Goal: Transaction & Acquisition: Purchase product/service

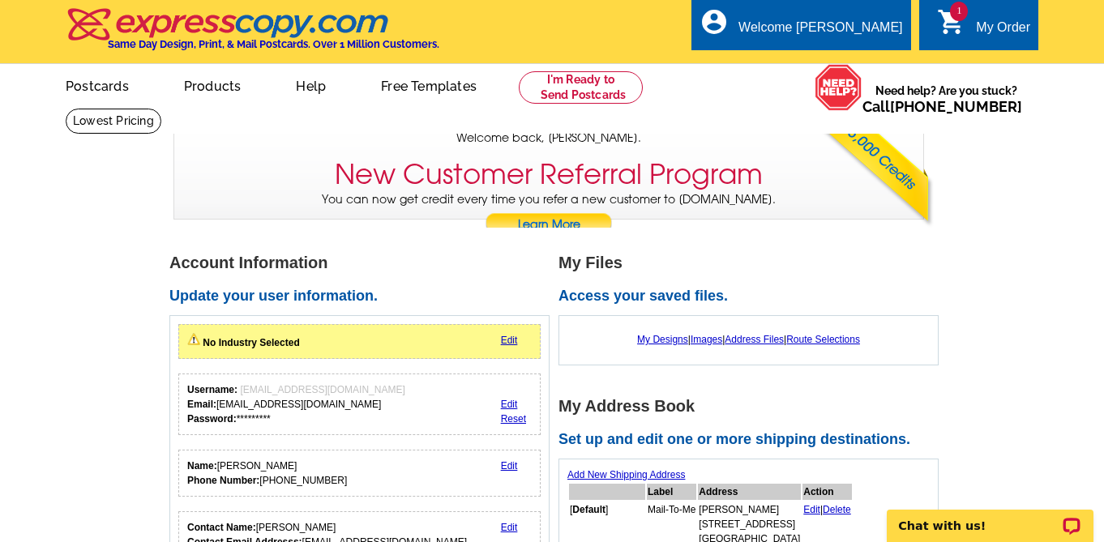
click at [963, 24] on icon "shopping_cart" at bounding box center [951, 21] width 29 height 29
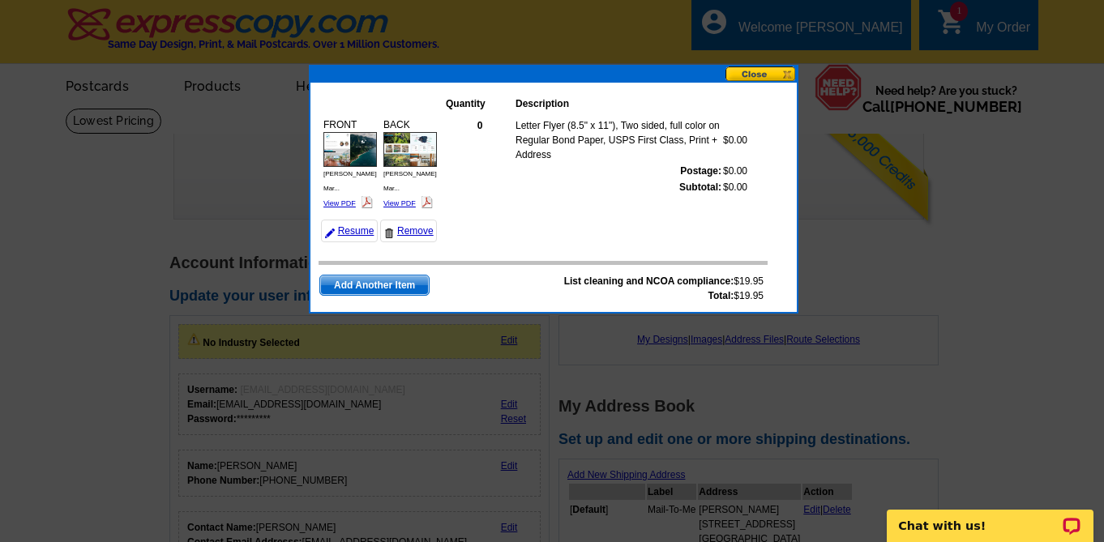
scroll to position [8, 0]
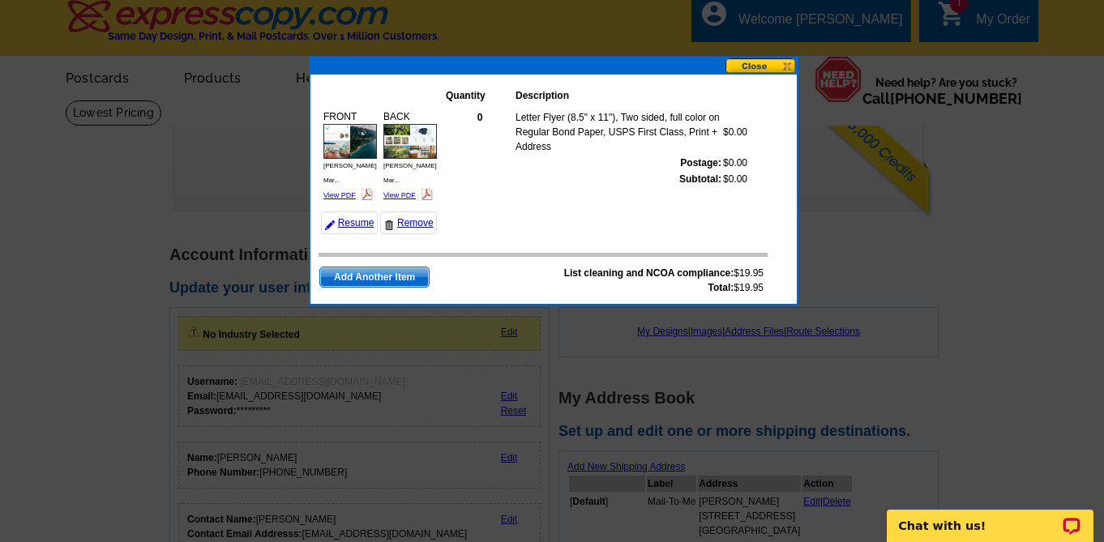
click at [749, 66] on button at bounding box center [760, 65] width 71 height 15
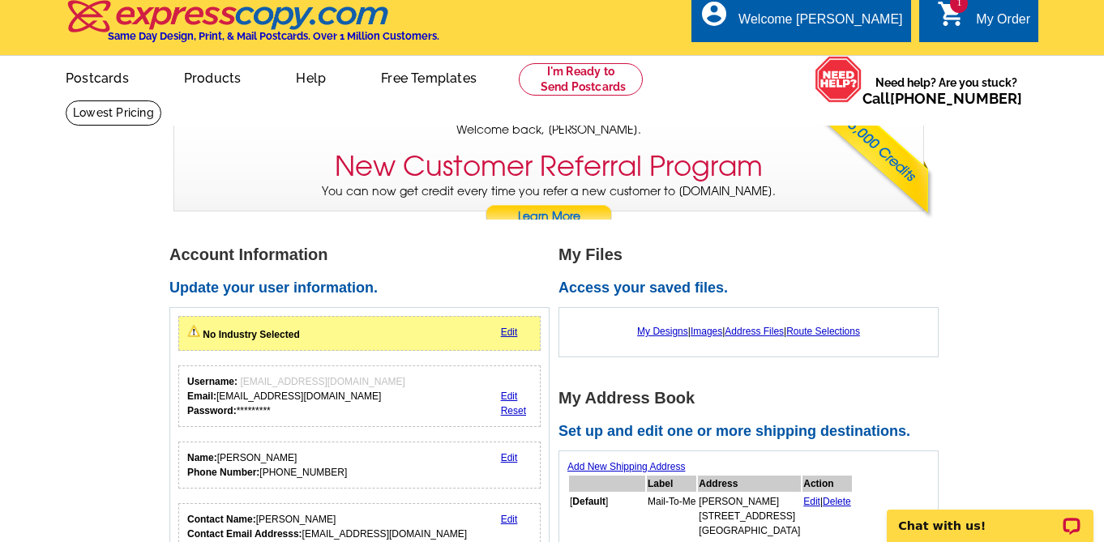
scroll to position [0, 0]
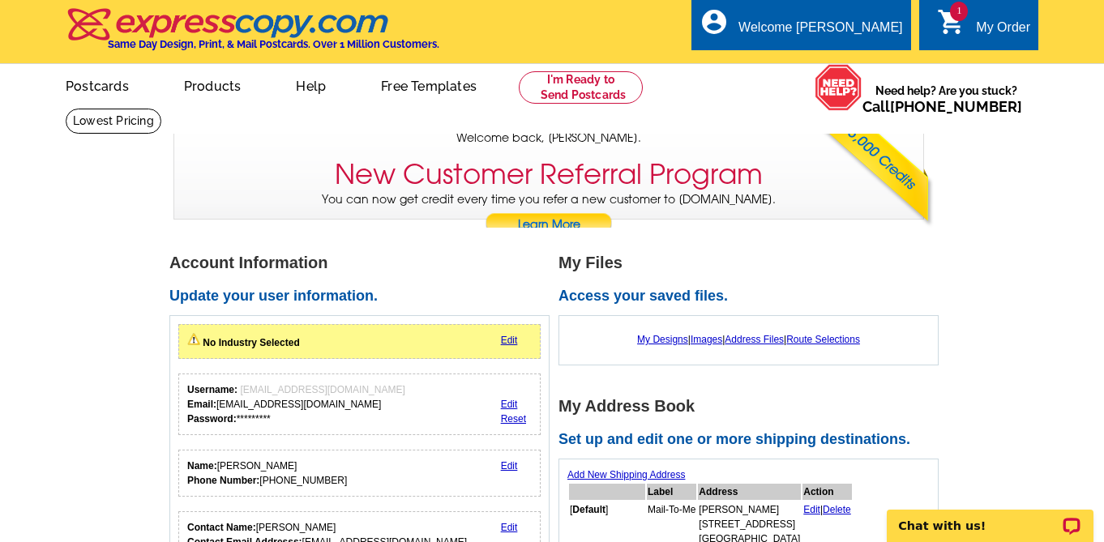
click at [954, 30] on icon "shopping_cart" at bounding box center [951, 21] width 29 height 29
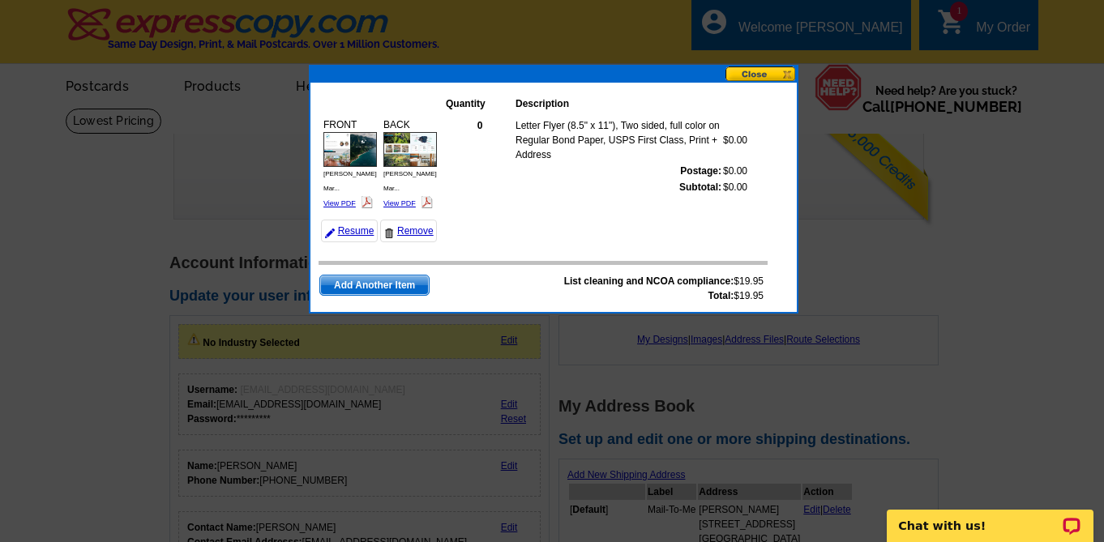
click at [755, 75] on button at bounding box center [760, 73] width 71 height 15
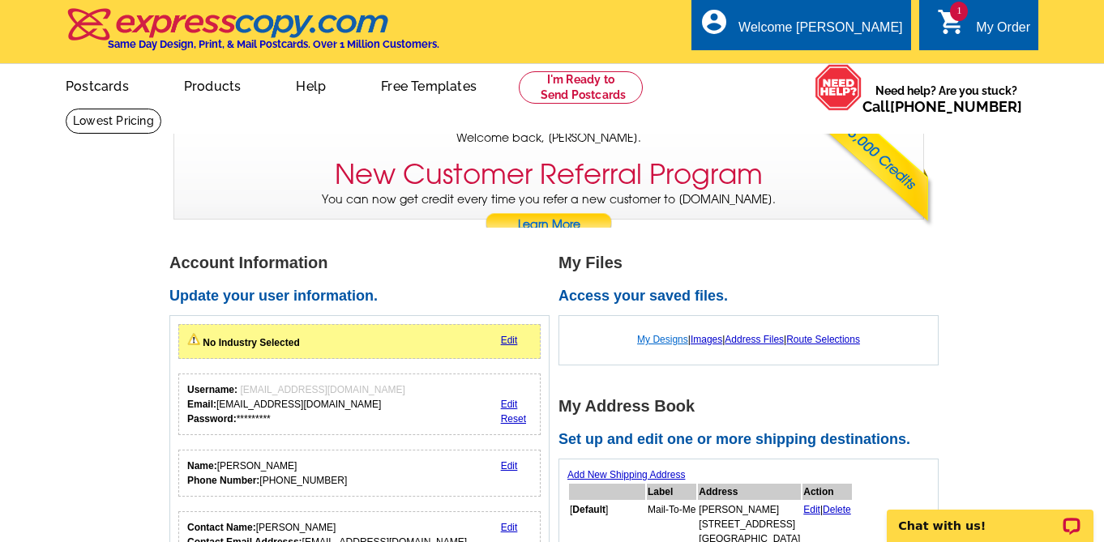
click at [655, 336] on link "My Designs" at bounding box center [662, 339] width 51 height 11
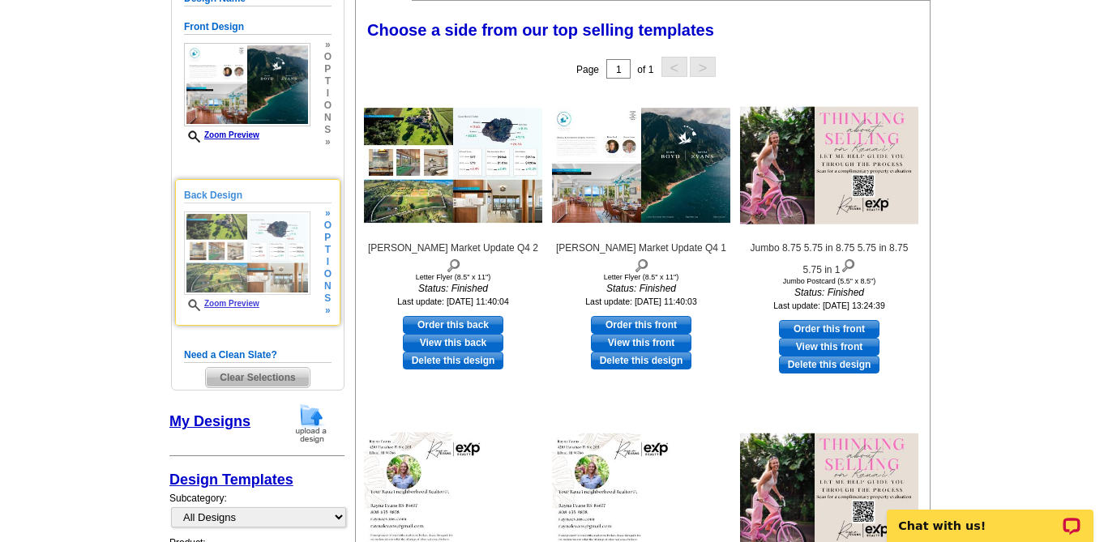
scroll to position [178, 0]
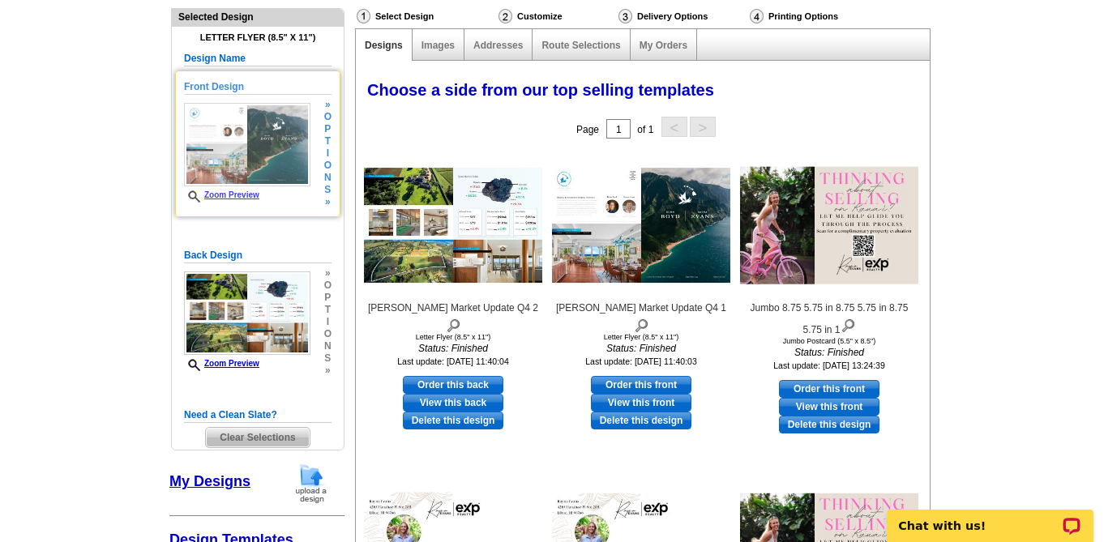
click at [265, 173] on img at bounding box center [247, 144] width 126 height 83
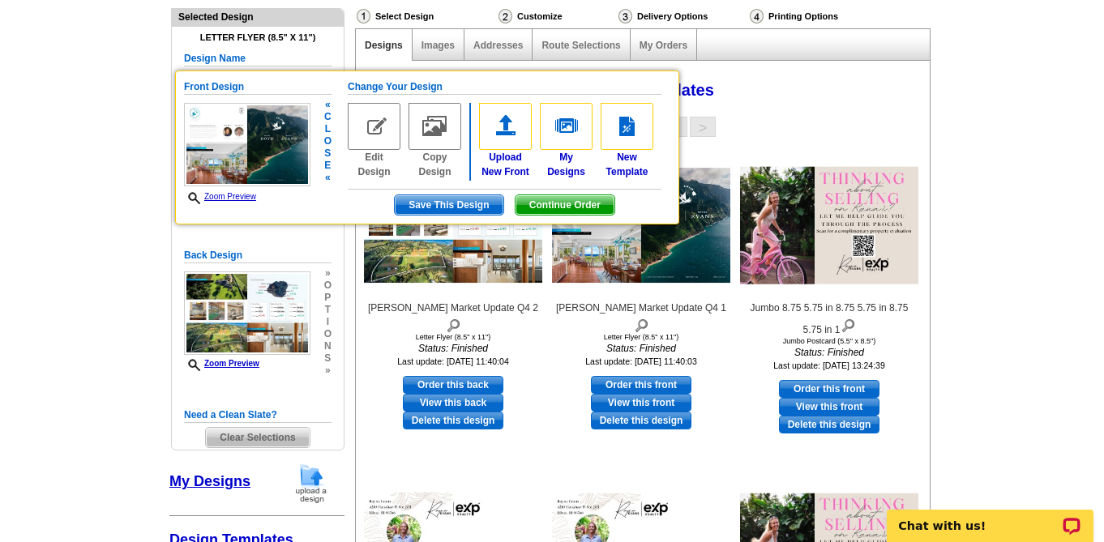
click at [265, 172] on img at bounding box center [247, 144] width 126 height 83
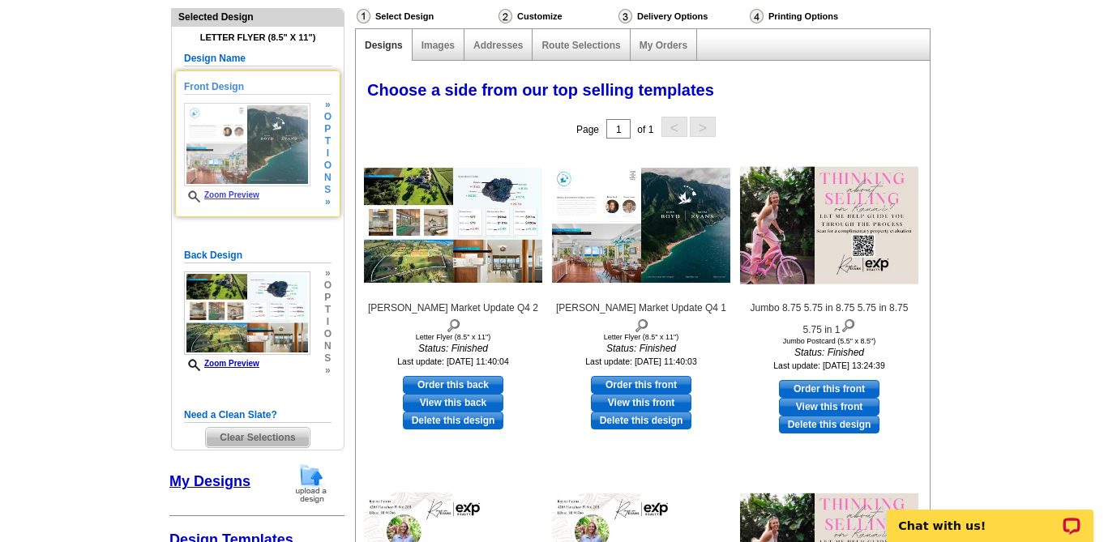
click at [265, 172] on img at bounding box center [247, 144] width 126 height 83
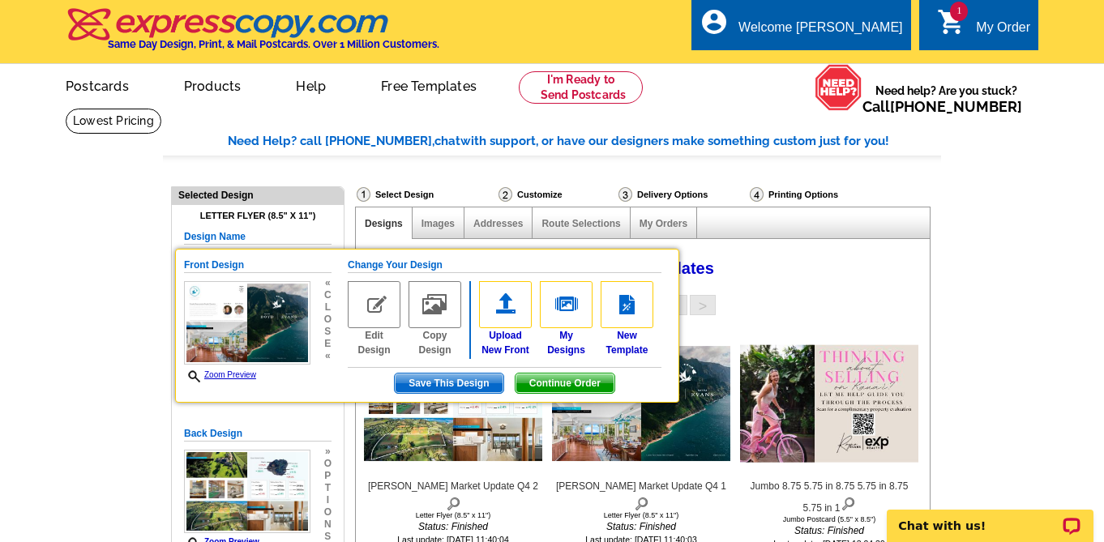
click at [203, 21] on img at bounding box center [228, 24] width 325 height 34
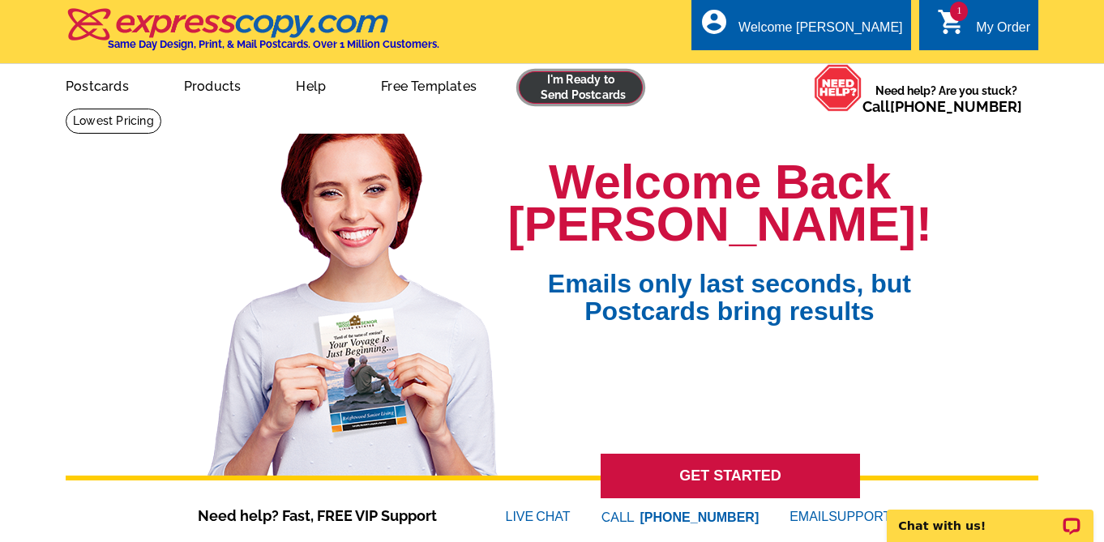
click at [591, 89] on link at bounding box center [581, 87] width 124 height 32
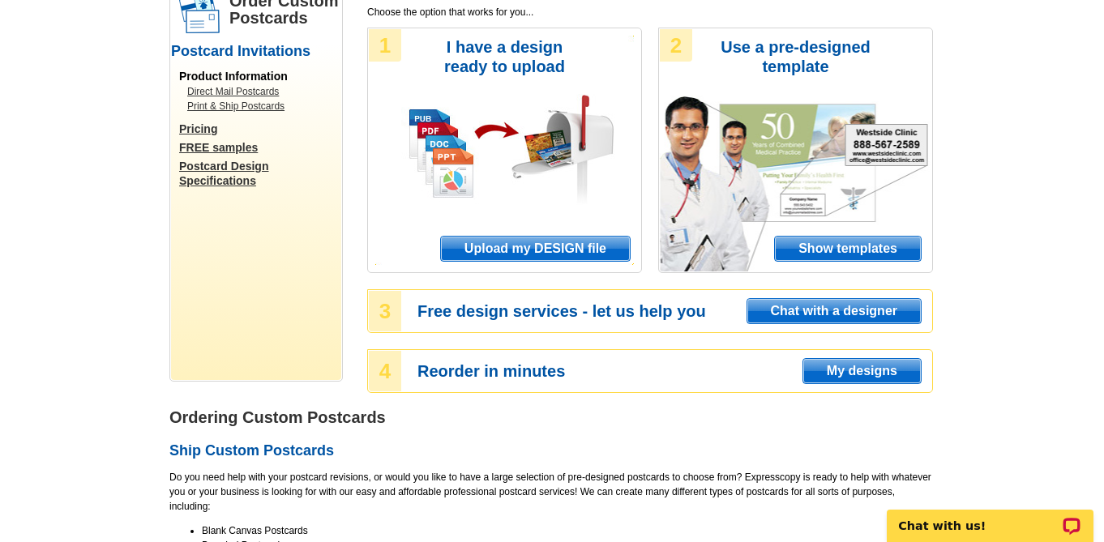
scroll to position [100, 0]
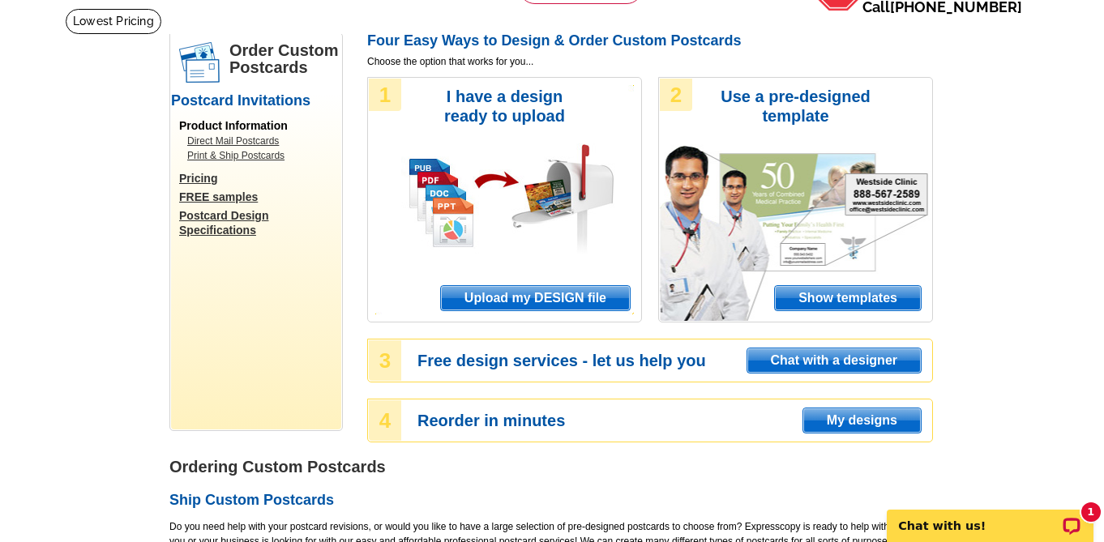
click at [565, 291] on span "Upload my DESIGN file" at bounding box center [535, 298] width 189 height 24
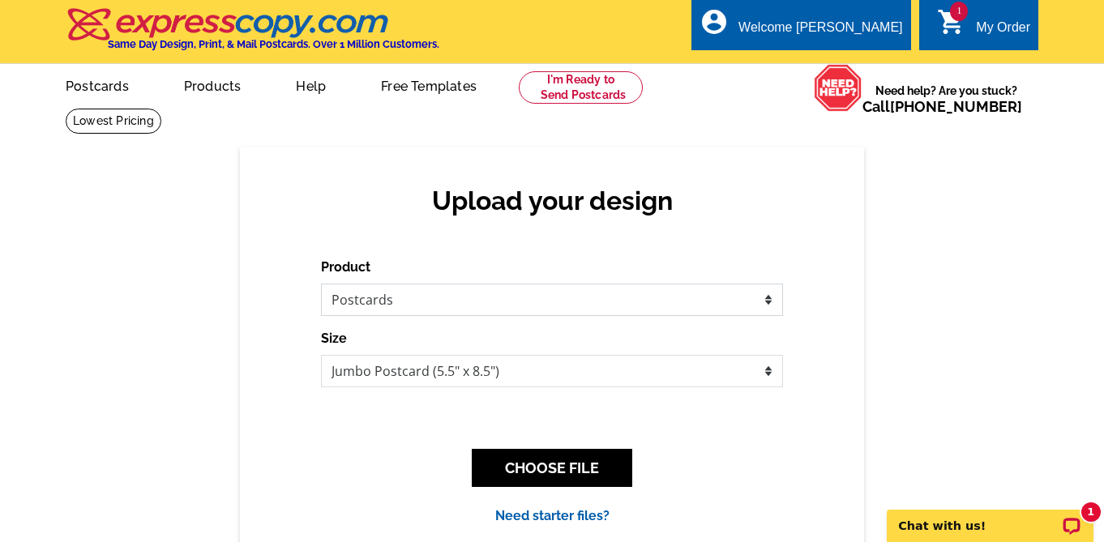
click at [709, 291] on select "Please select the type of file... Postcards Business Cards Letters and flyers G…" at bounding box center [552, 300] width 462 height 32
select select "2"
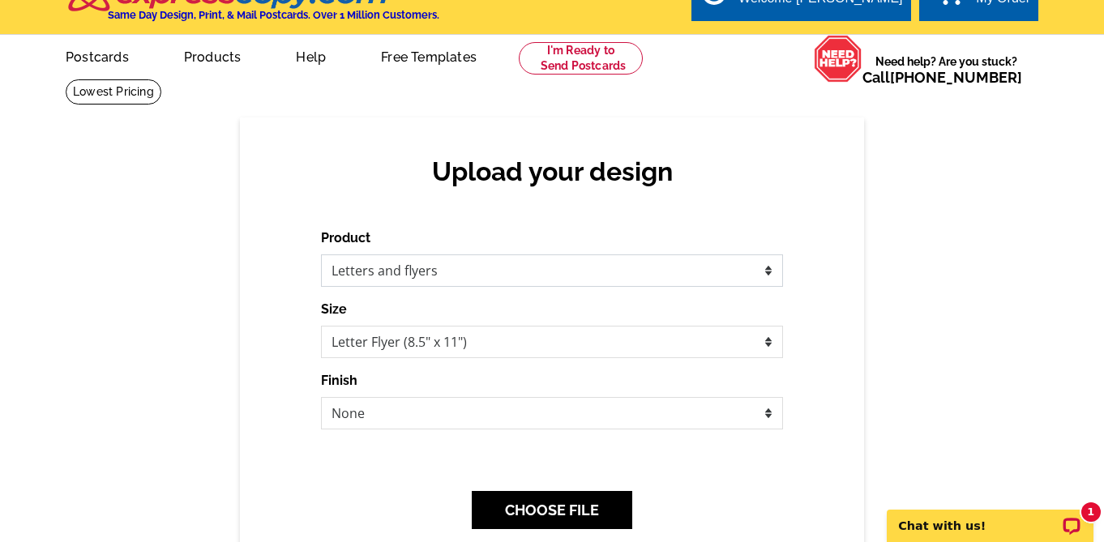
scroll to position [30, 0]
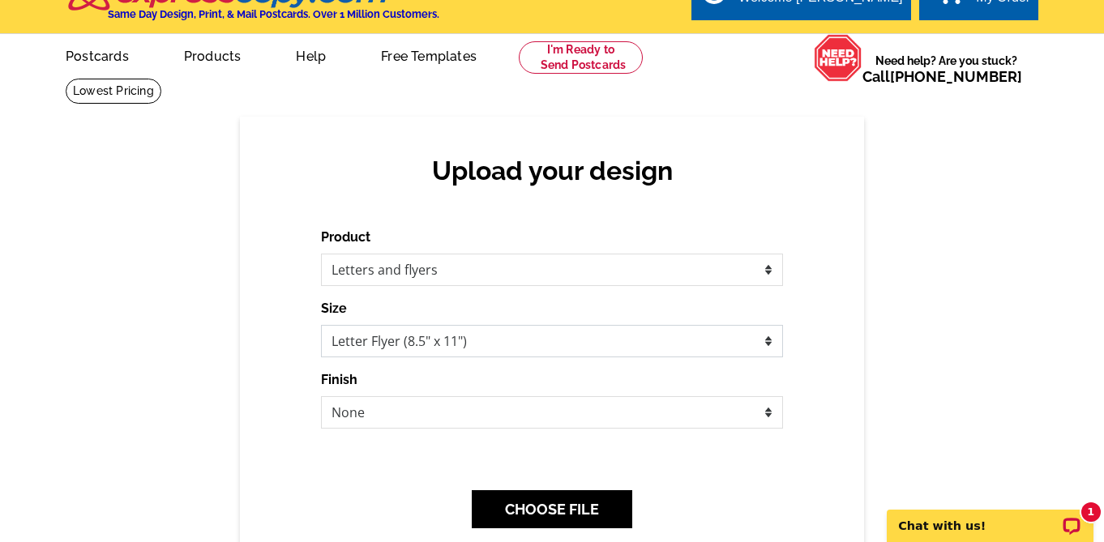
click at [741, 336] on select "Letter Flyer (8.5" x 11") Tabloid Flyer (11" x 17")" at bounding box center [552, 341] width 462 height 32
select select "8"
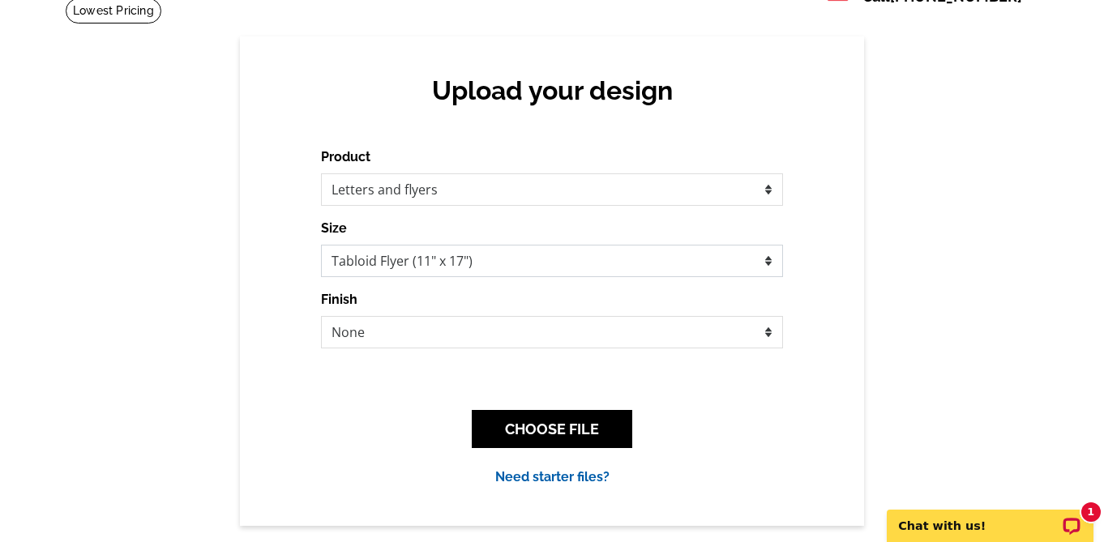
scroll to position [112, 0]
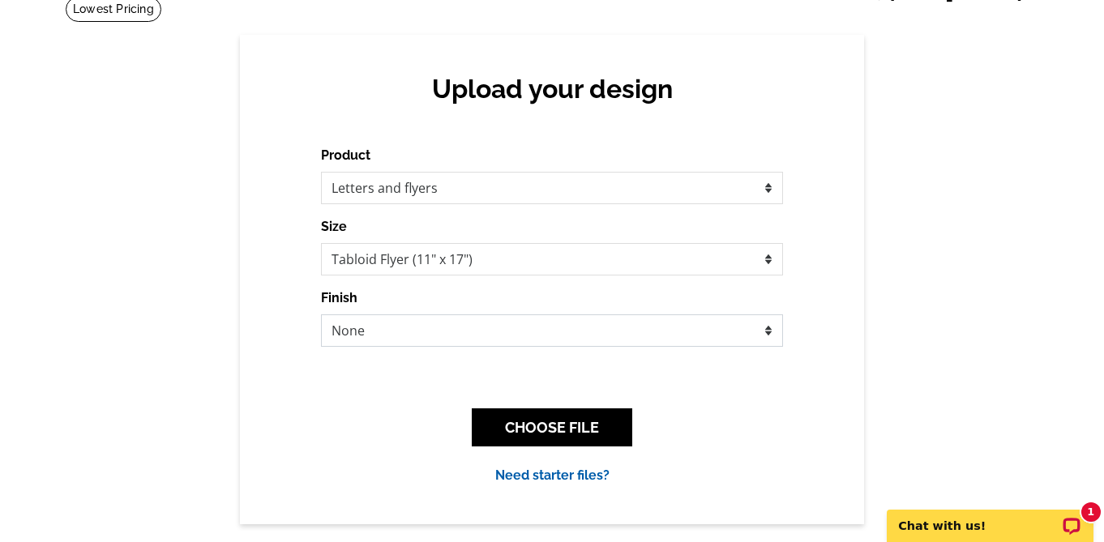
click at [762, 336] on select "None Bi-fold Mailer Quarter fold" at bounding box center [552, 330] width 462 height 32
select select "3"
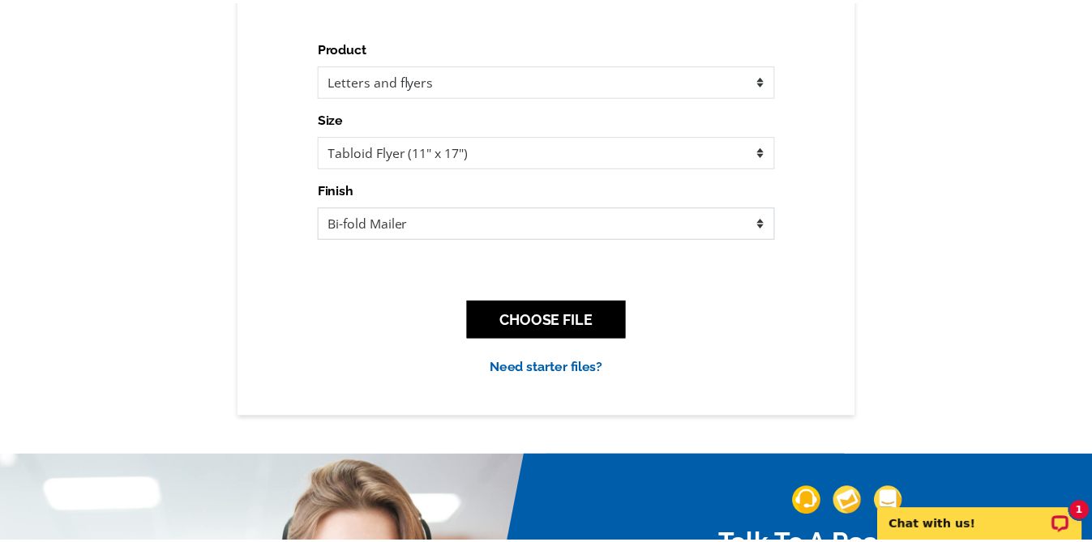
scroll to position [232, 0]
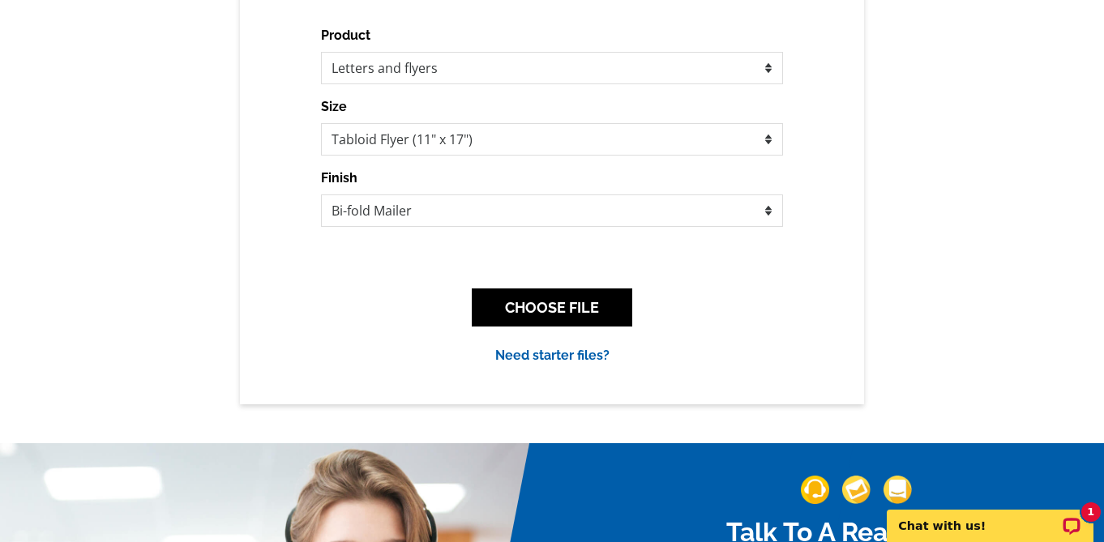
click at [543, 351] on link "Need starter files?" at bounding box center [552, 355] width 114 height 15
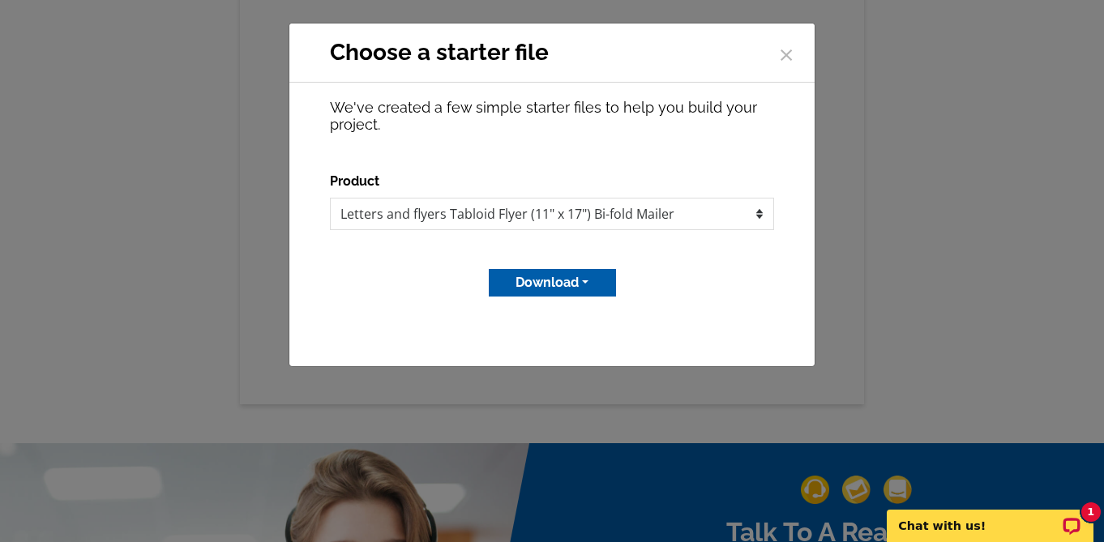
click at [580, 284] on button "Download" at bounding box center [552, 283] width 127 height 28
click at [554, 315] on link "Adobe PDF file" at bounding box center [551, 318] width 128 height 24
click at [785, 54] on span "×" at bounding box center [786, 52] width 16 height 43
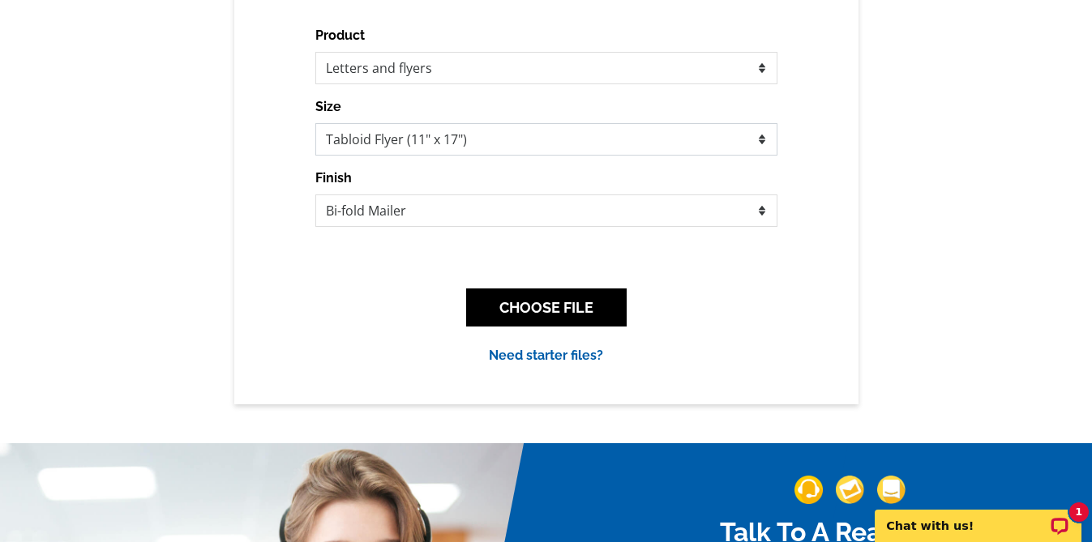
click at [759, 130] on select "Letter Flyer (8.5" x 11") Tabloid Flyer (11" x 17")" at bounding box center [546, 139] width 462 height 32
click at [740, 140] on select "Letter Flyer (8.5" x 11") Tabloid Flyer (11" x 17")" at bounding box center [546, 139] width 462 height 32
